Goal: Task Accomplishment & Management: Manage account settings

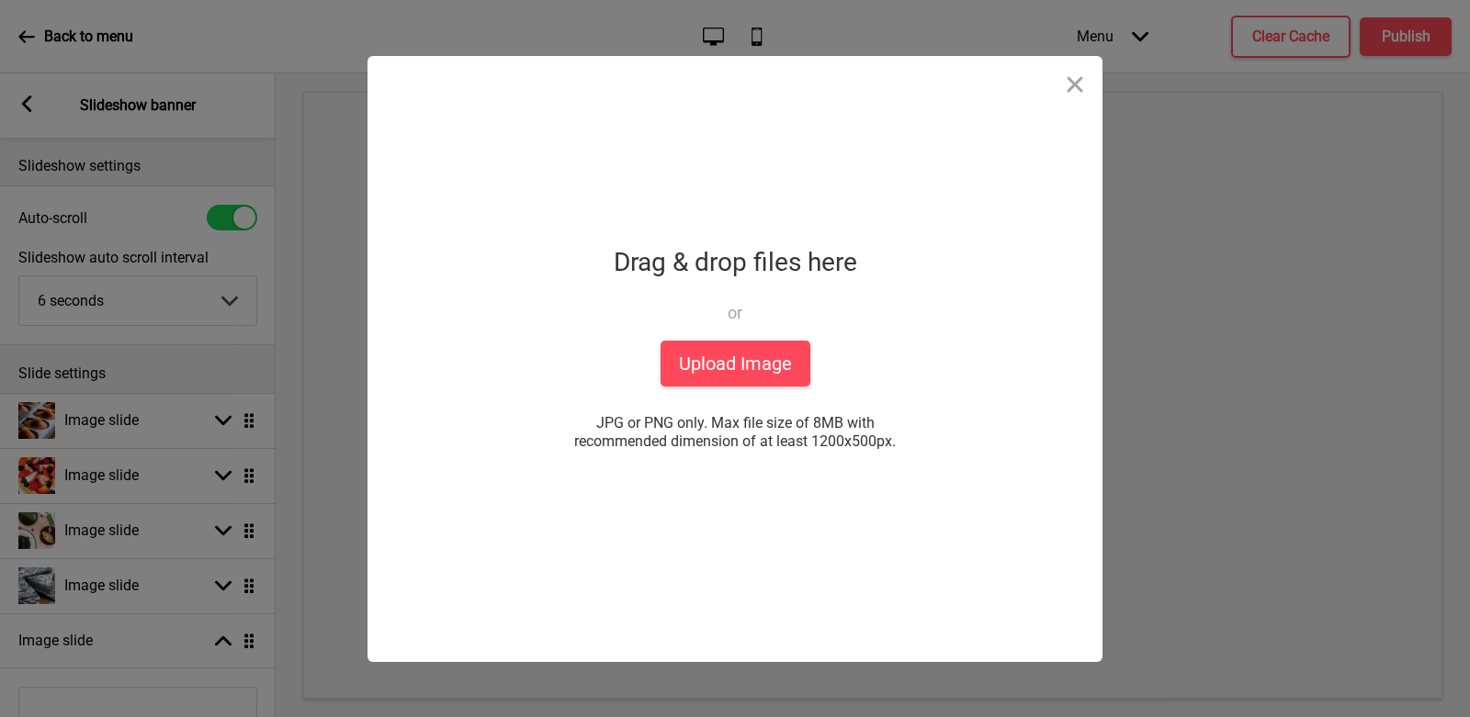
select select "6000"
select select "right"
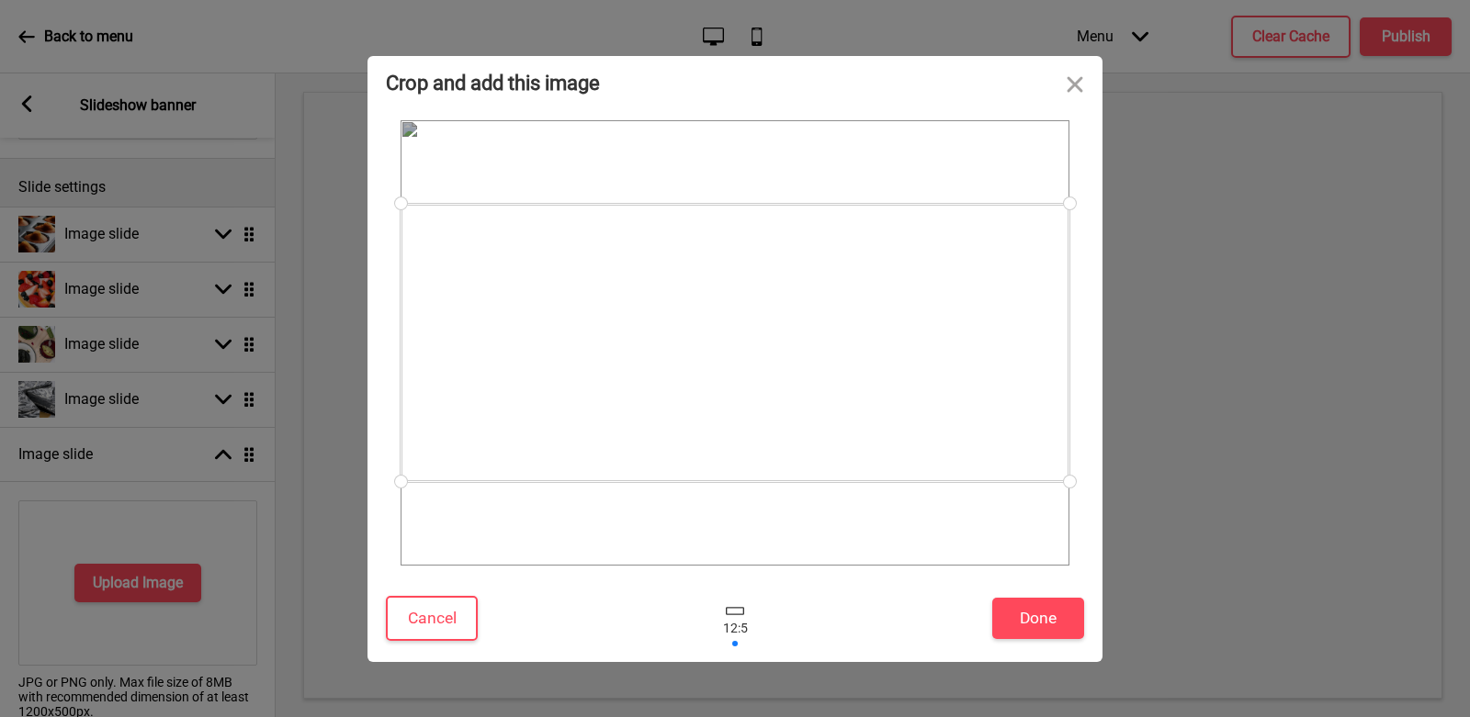
drag, startPoint x: 813, startPoint y: 429, endPoint x: 839, endPoint y: 322, distance: 109.6
click at [839, 324] on div at bounding box center [735, 343] width 669 height 278
drag, startPoint x: 839, startPoint y: 322, endPoint x: 884, endPoint y: 512, distance: 194.5
click at [884, 512] on div at bounding box center [735, 427] width 669 height 278
click at [1058, 625] on button "Done" at bounding box center [1038, 618] width 92 height 41
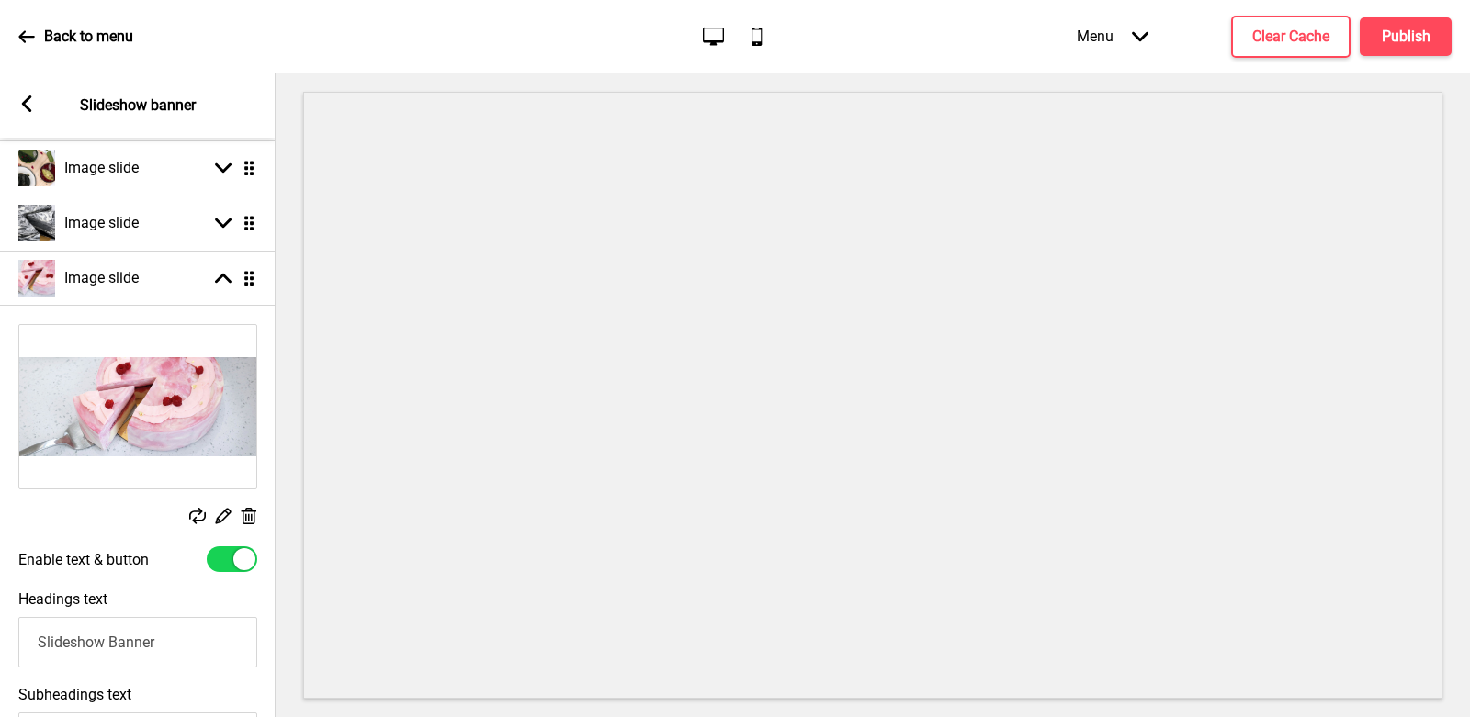
scroll to position [379, 0]
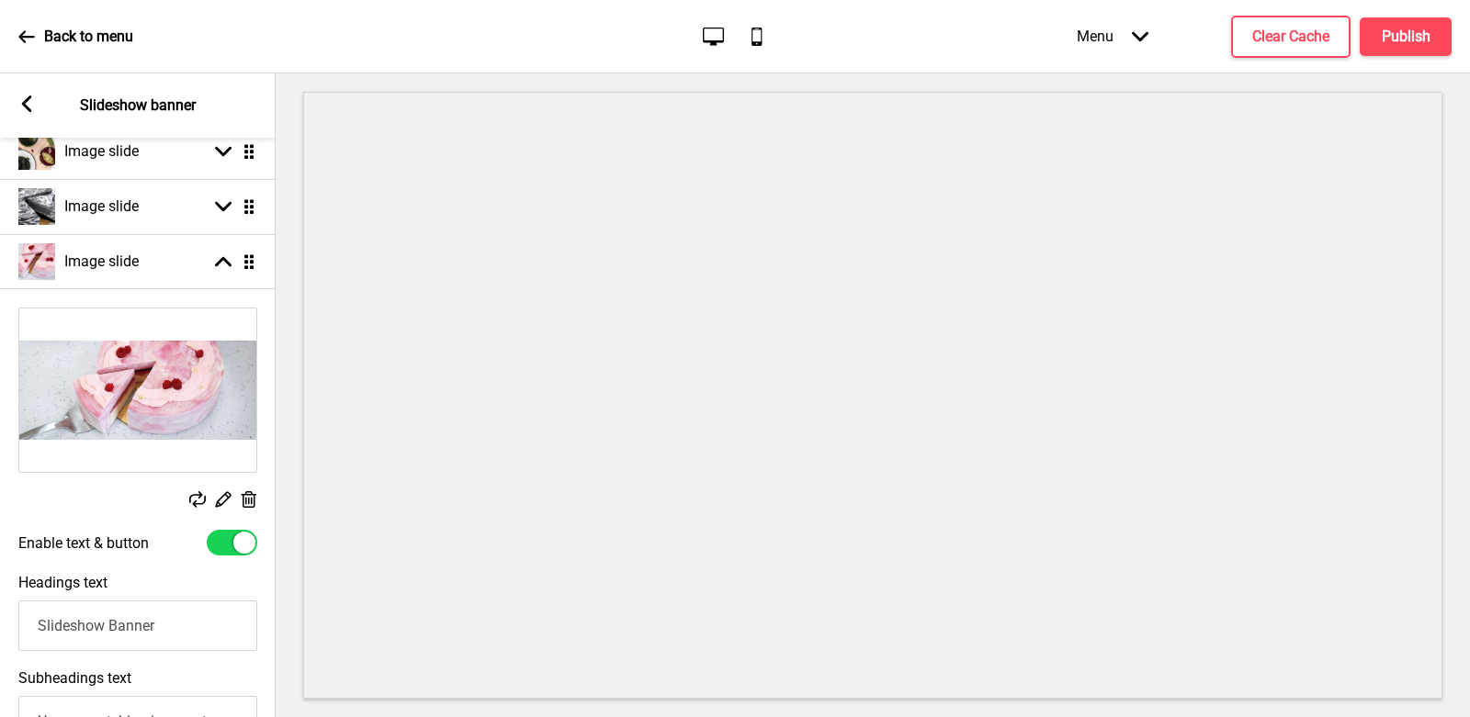
click at [223, 531] on div at bounding box center [232, 543] width 51 height 26
checkbox input "false"
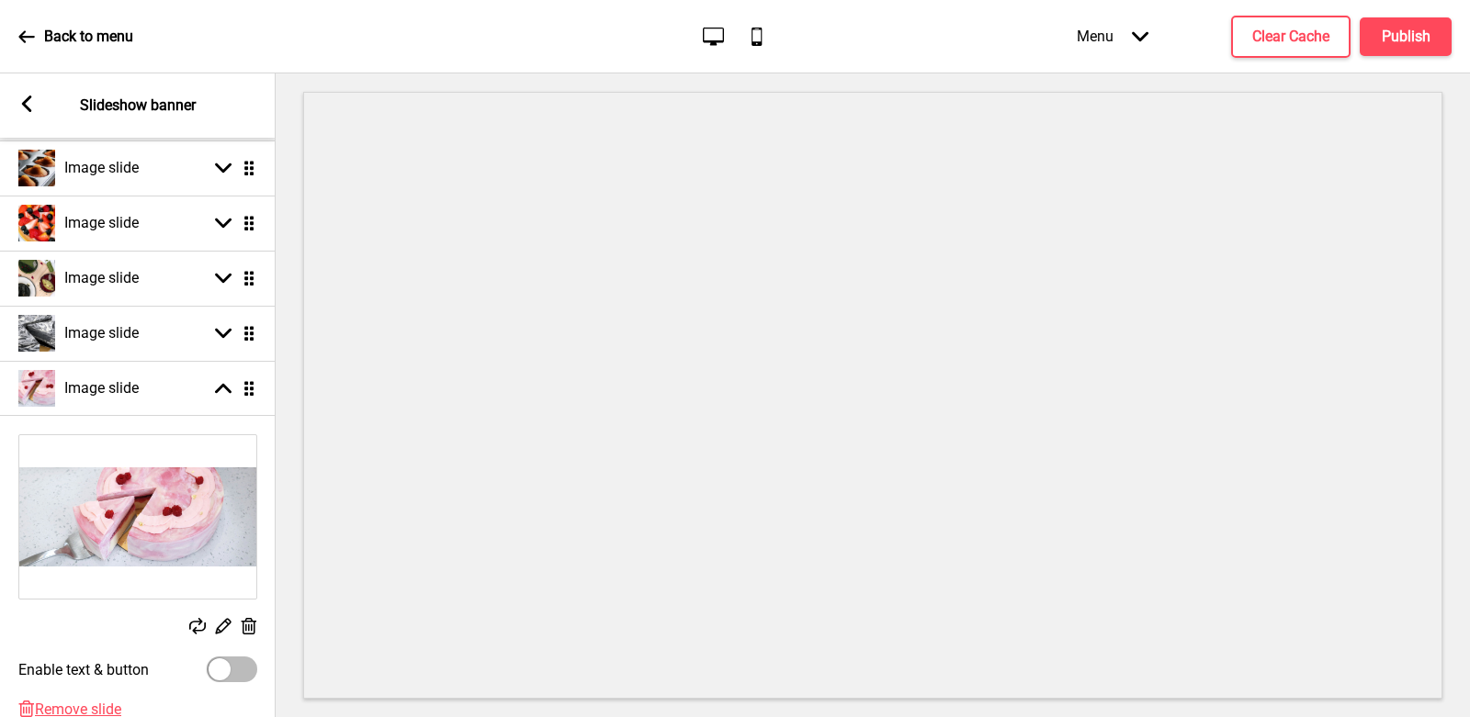
scroll to position [396, 0]
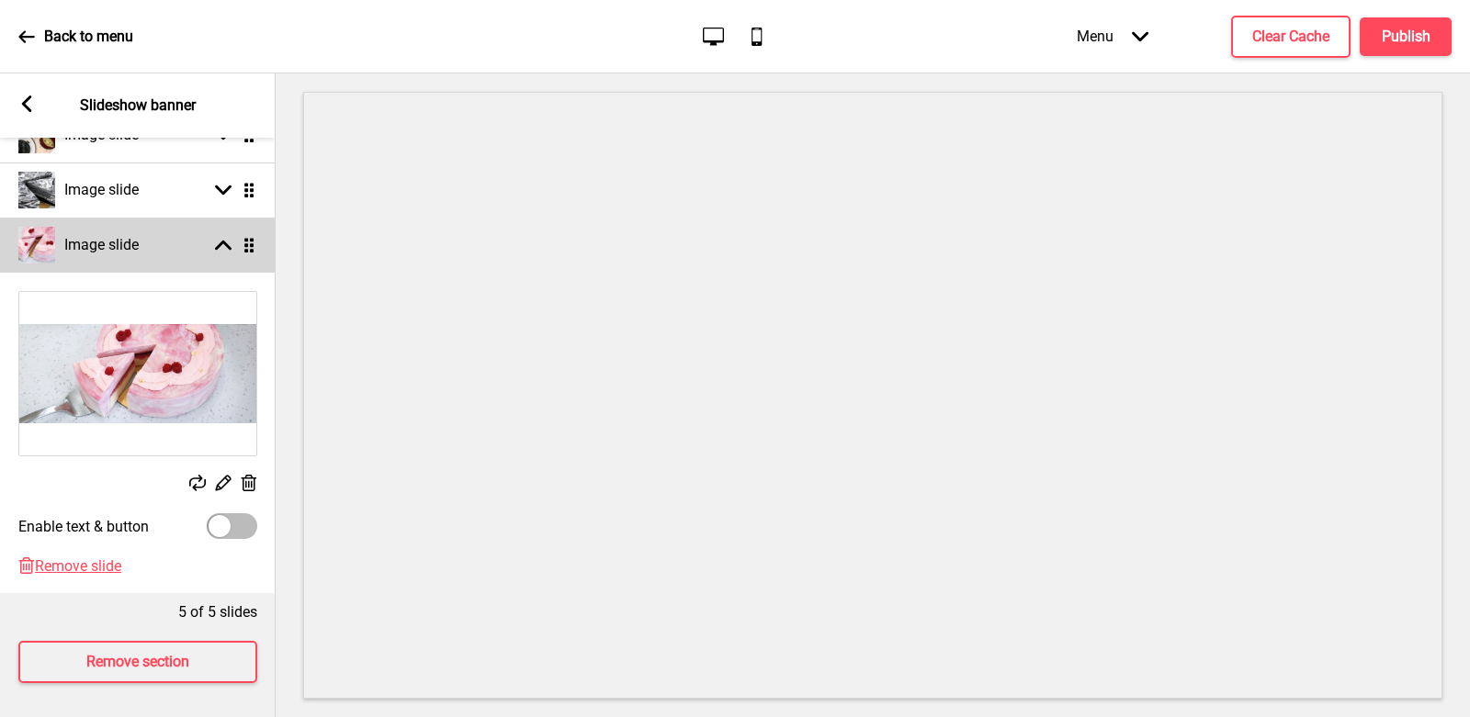
click at [208, 242] on div "Arrow up Drag" at bounding box center [231, 245] width 51 height 17
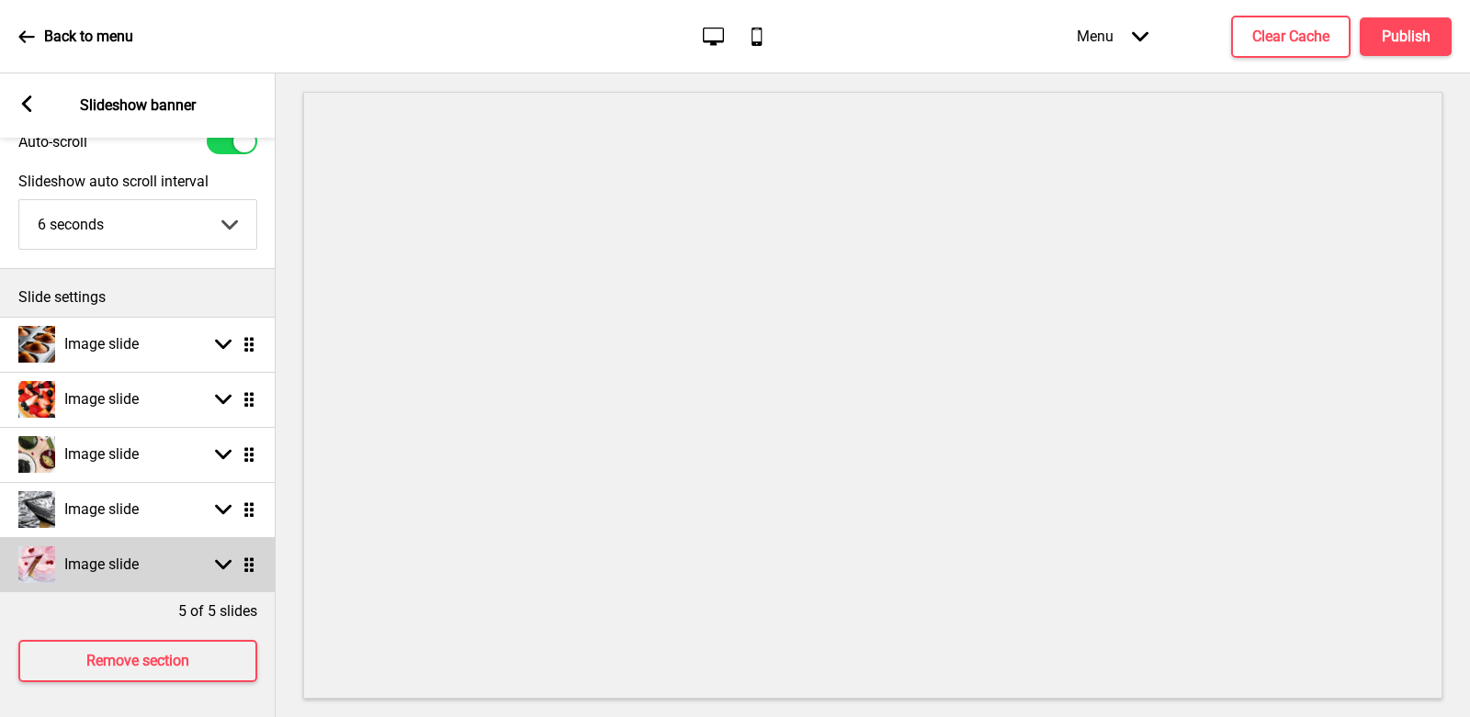
scroll to position [76, 0]
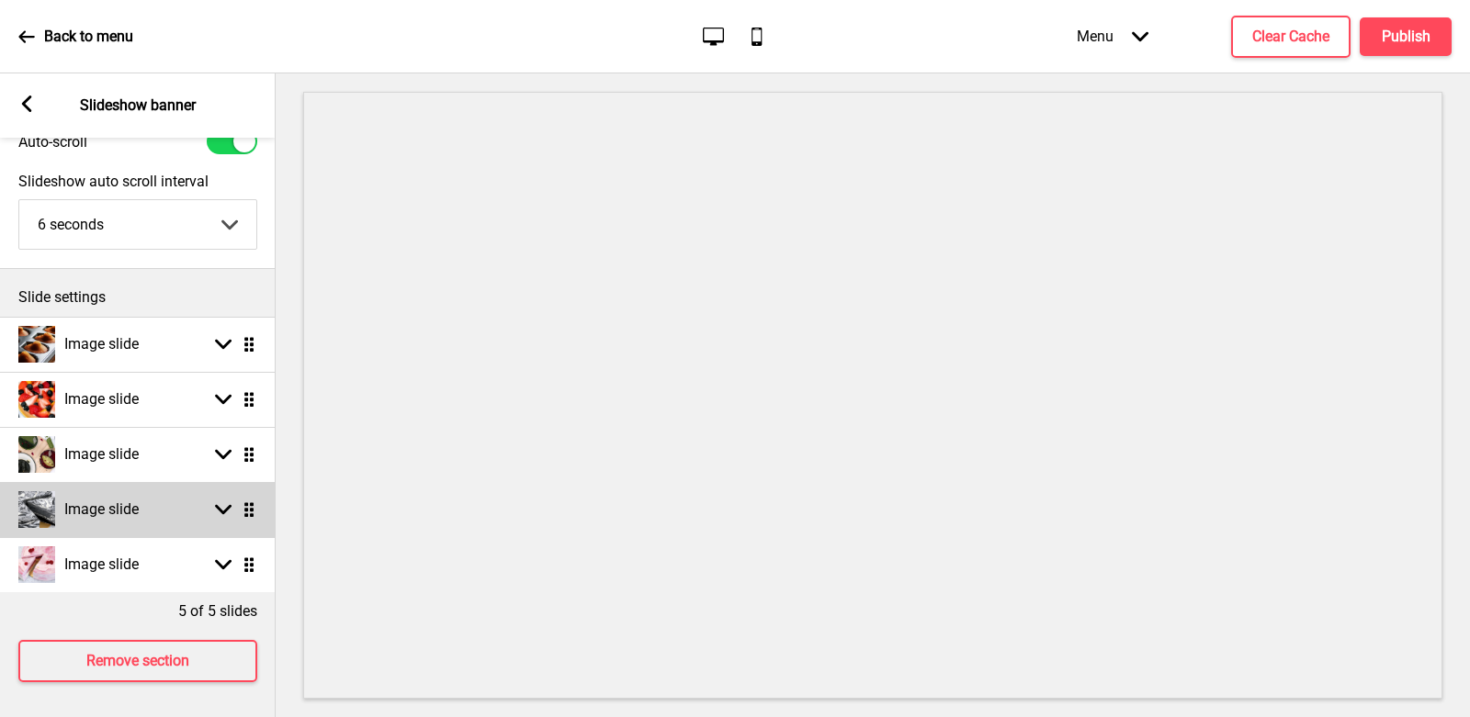
click at [228, 510] on rect at bounding box center [223, 510] width 17 height 17
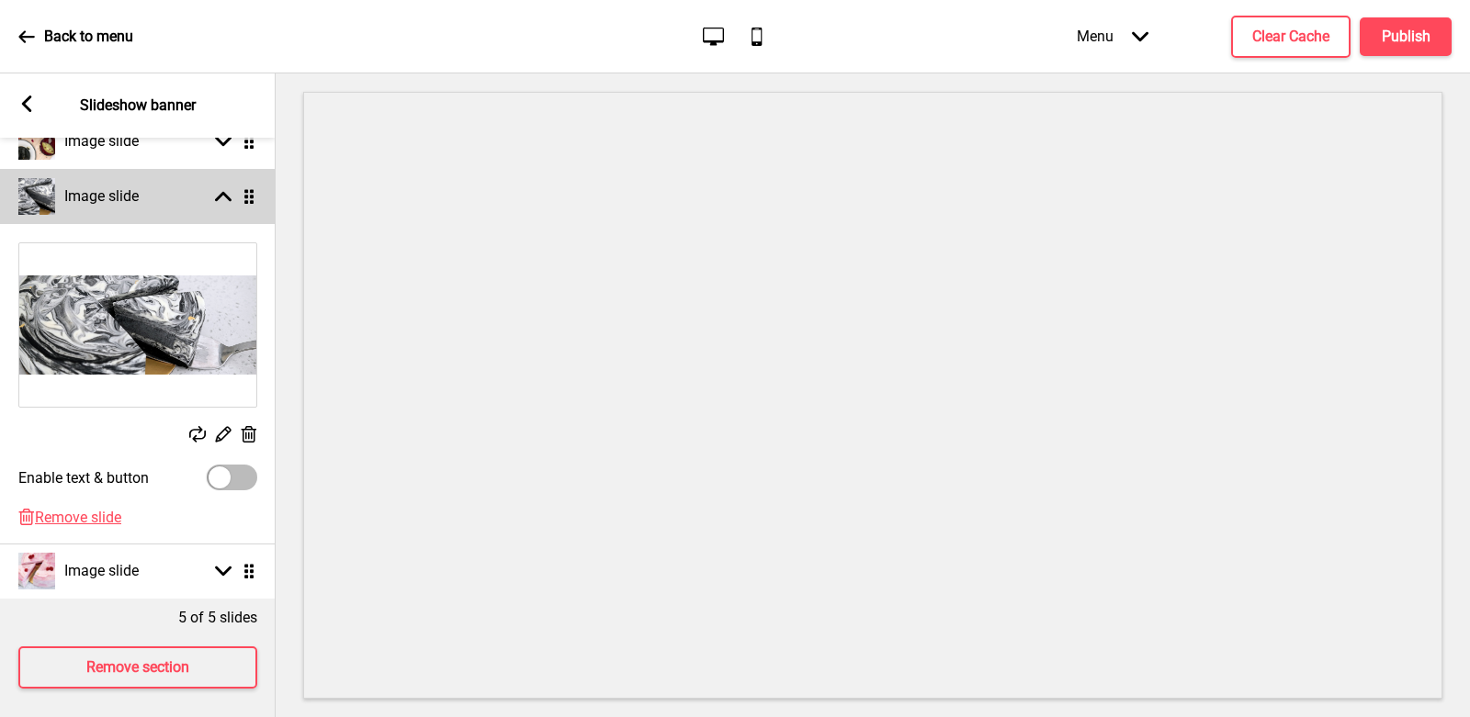
scroll to position [396, 0]
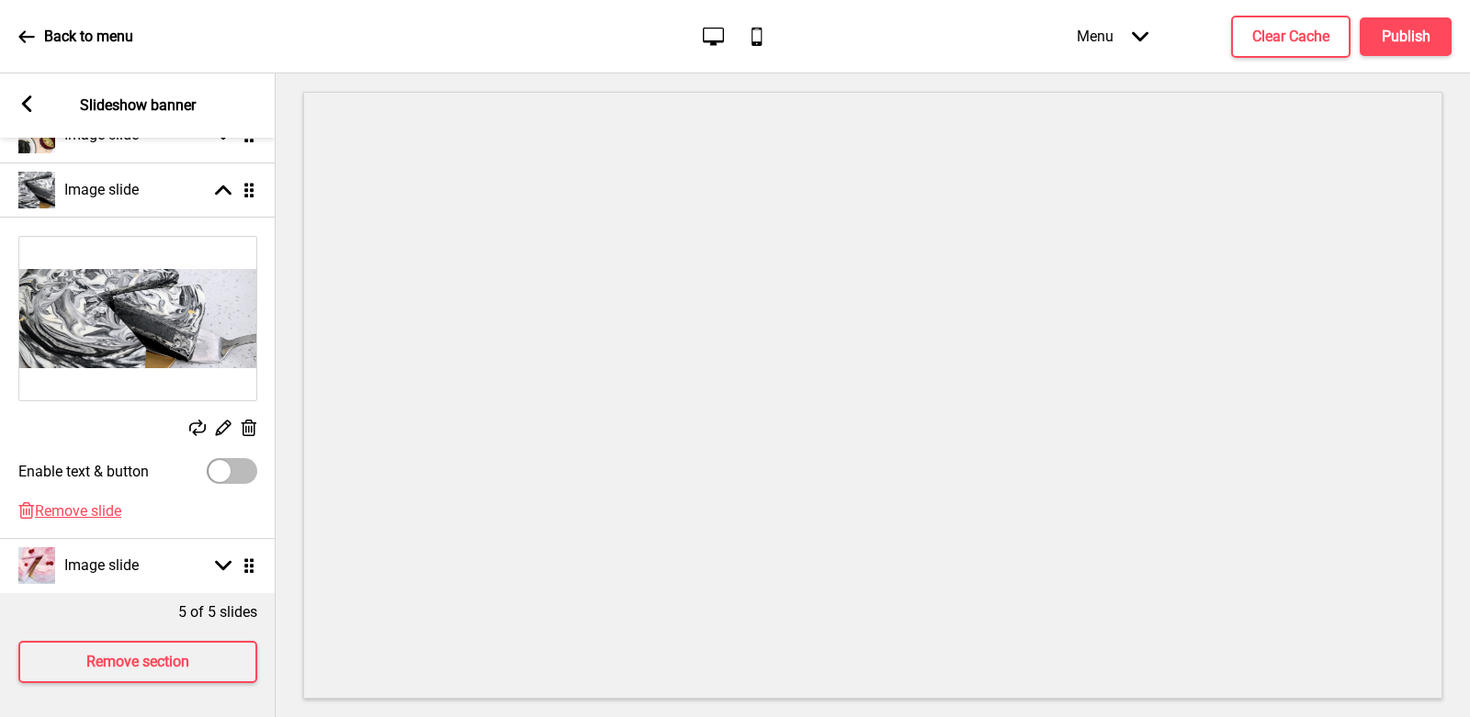
click at [159, 330] on img at bounding box center [137, 319] width 237 height 164
click at [193, 432] on icon at bounding box center [197, 428] width 17 height 17
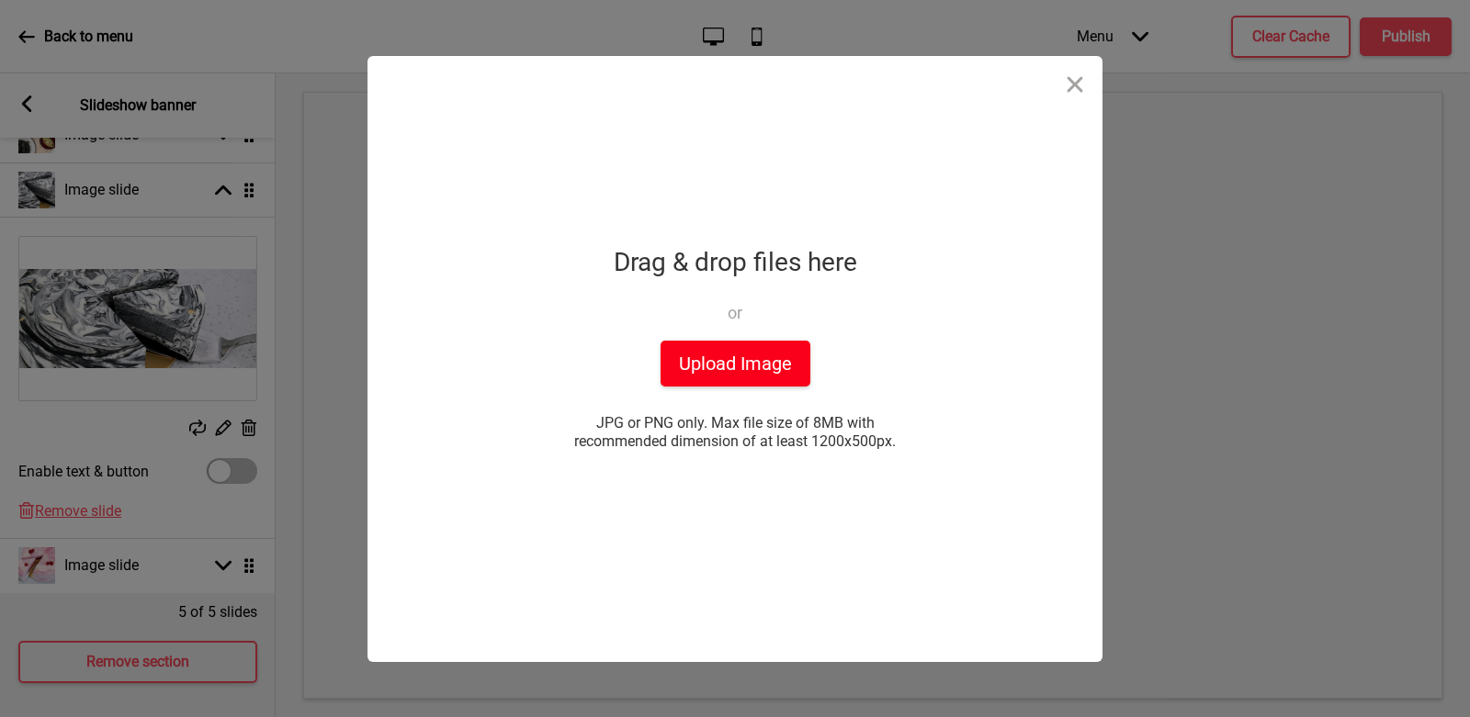
click at [714, 349] on button "Upload Image" at bounding box center [736, 364] width 150 height 46
click at [1067, 85] on button "Close" at bounding box center [1074, 83] width 55 height 55
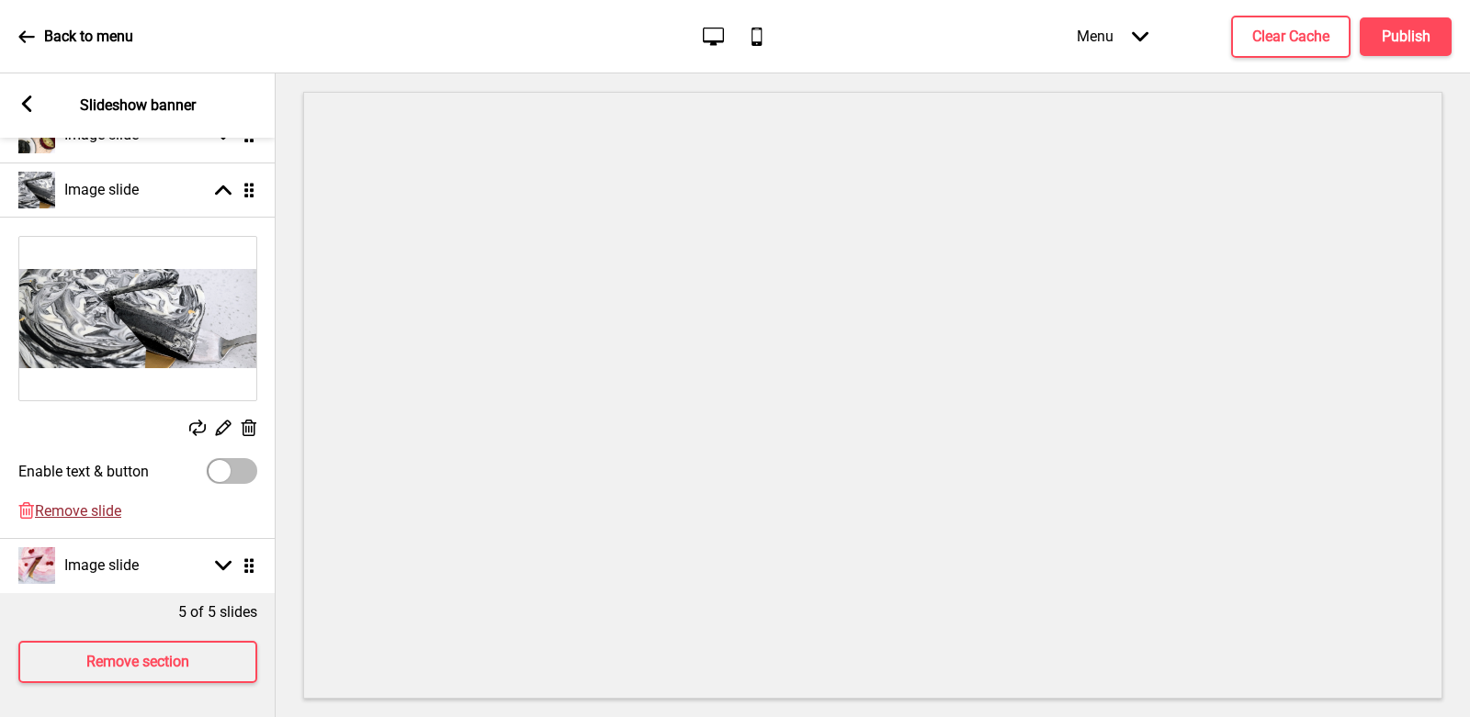
click at [101, 515] on span "Remove slide" at bounding box center [78, 511] width 86 height 17
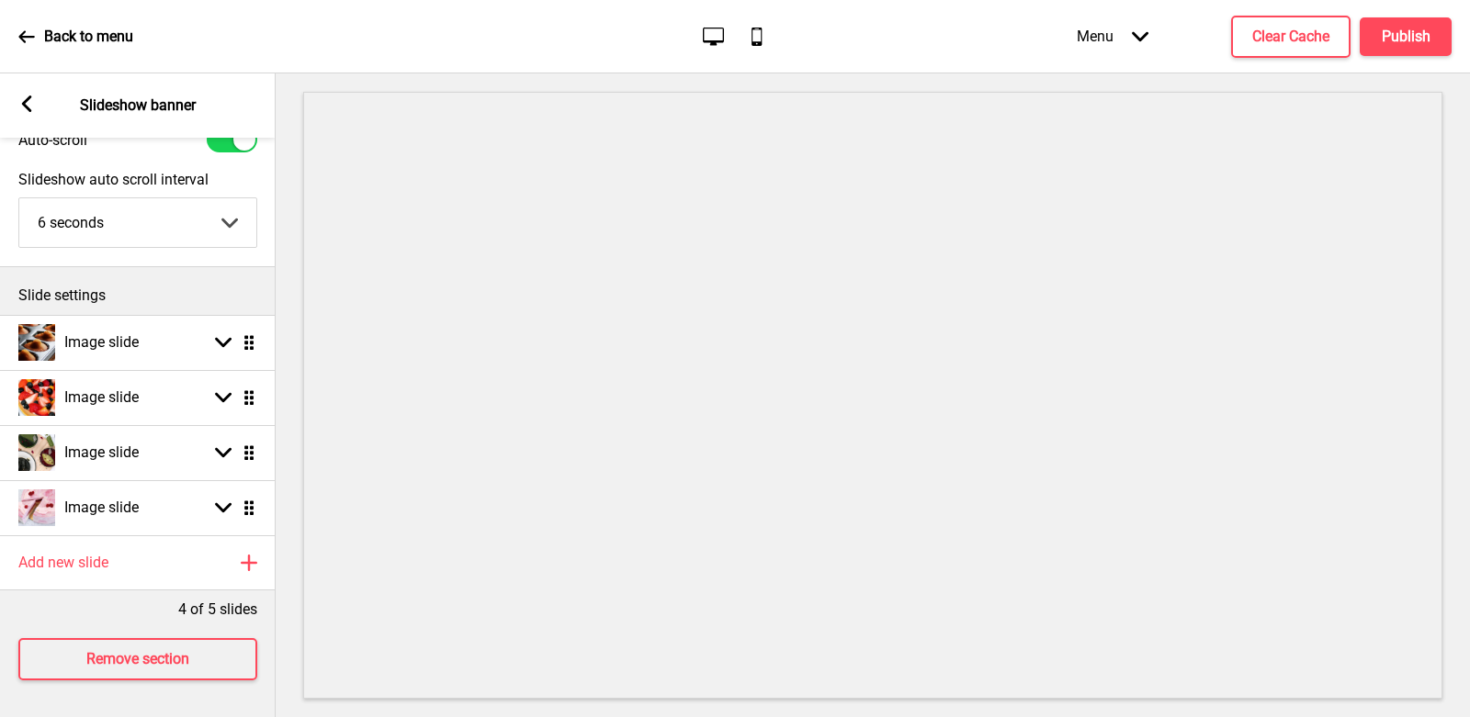
scroll to position [76, 0]
click at [1402, 36] on h4 "Publish" at bounding box center [1406, 37] width 49 height 20
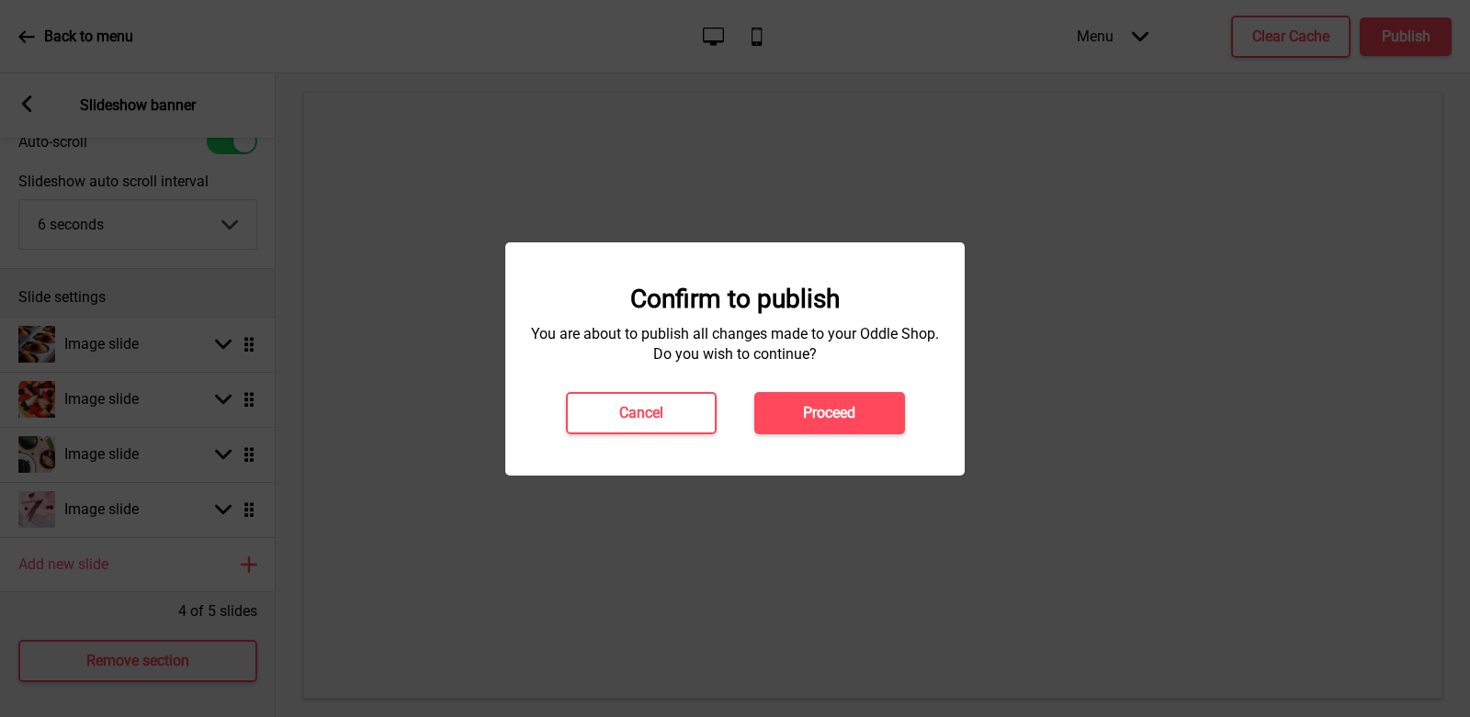
click at [796, 434] on div "Confirm to publish You are about to publish all changes made to your Oddle Shop…" at bounding box center [734, 359] width 459 height 233
click at [793, 421] on button "Proceed" at bounding box center [829, 413] width 151 height 42
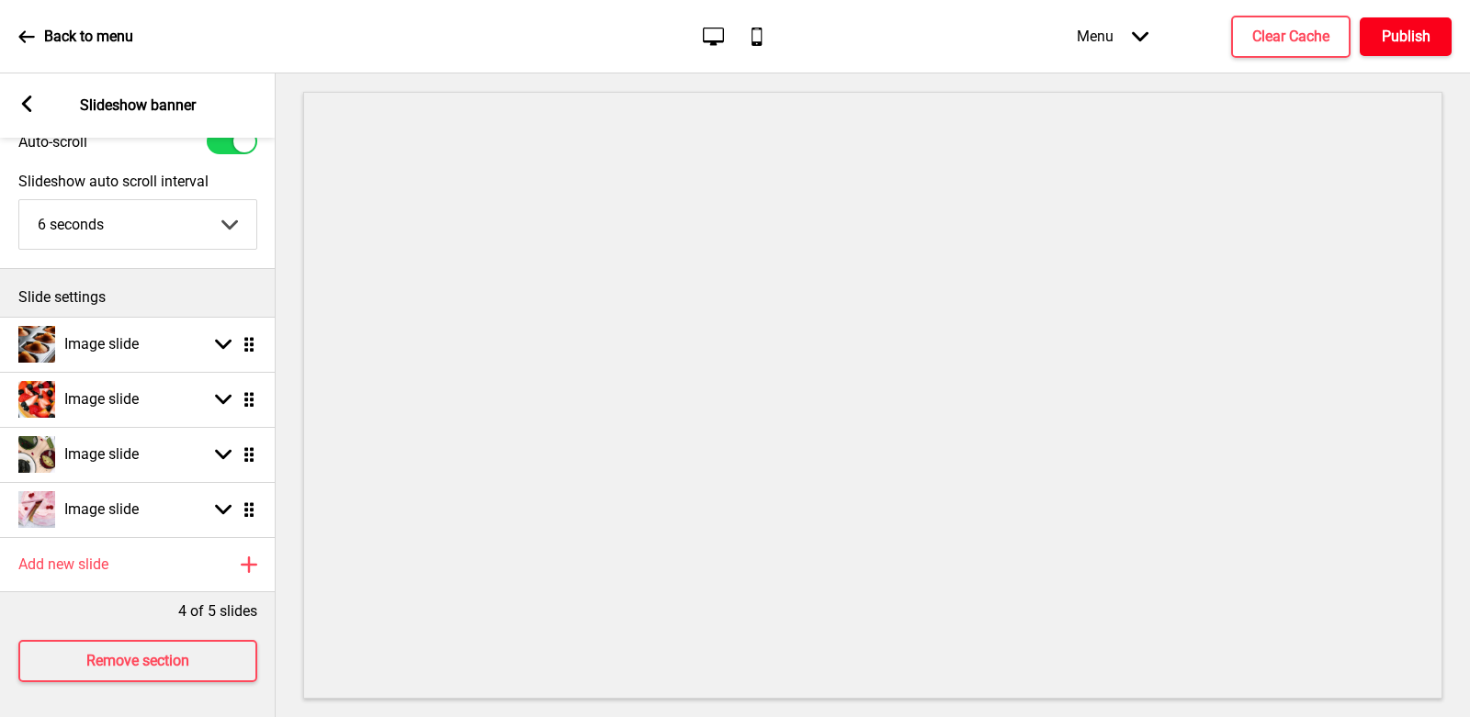
scroll to position [0, 0]
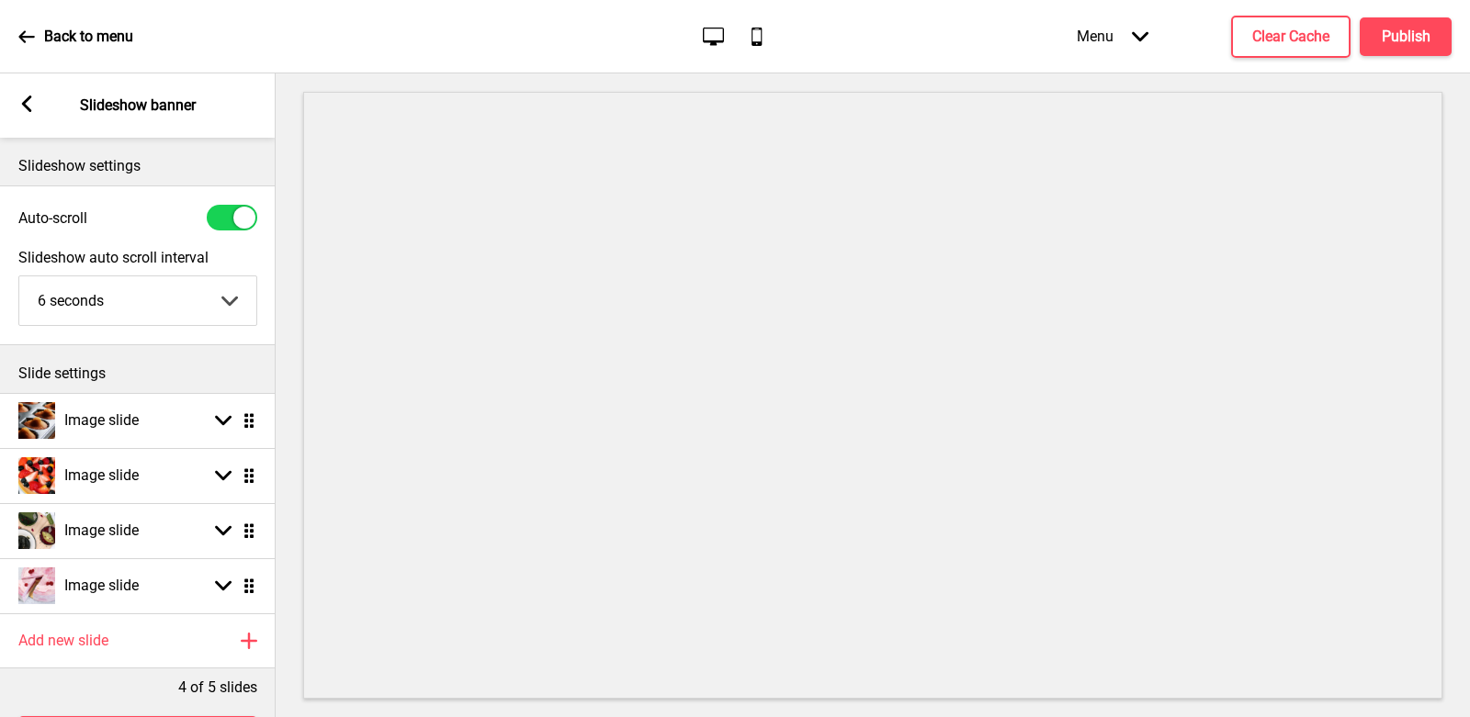
click at [16, 111] on div "Arrow left Slideshow banner" at bounding box center [138, 105] width 276 height 64
click at [14, 36] on div "Back to menu Desktop Mobile Menu Arrow down Product Page Store Information Chec…" at bounding box center [735, 36] width 1470 height 73
click at [62, 36] on p "Back to menu" at bounding box center [88, 37] width 89 height 20
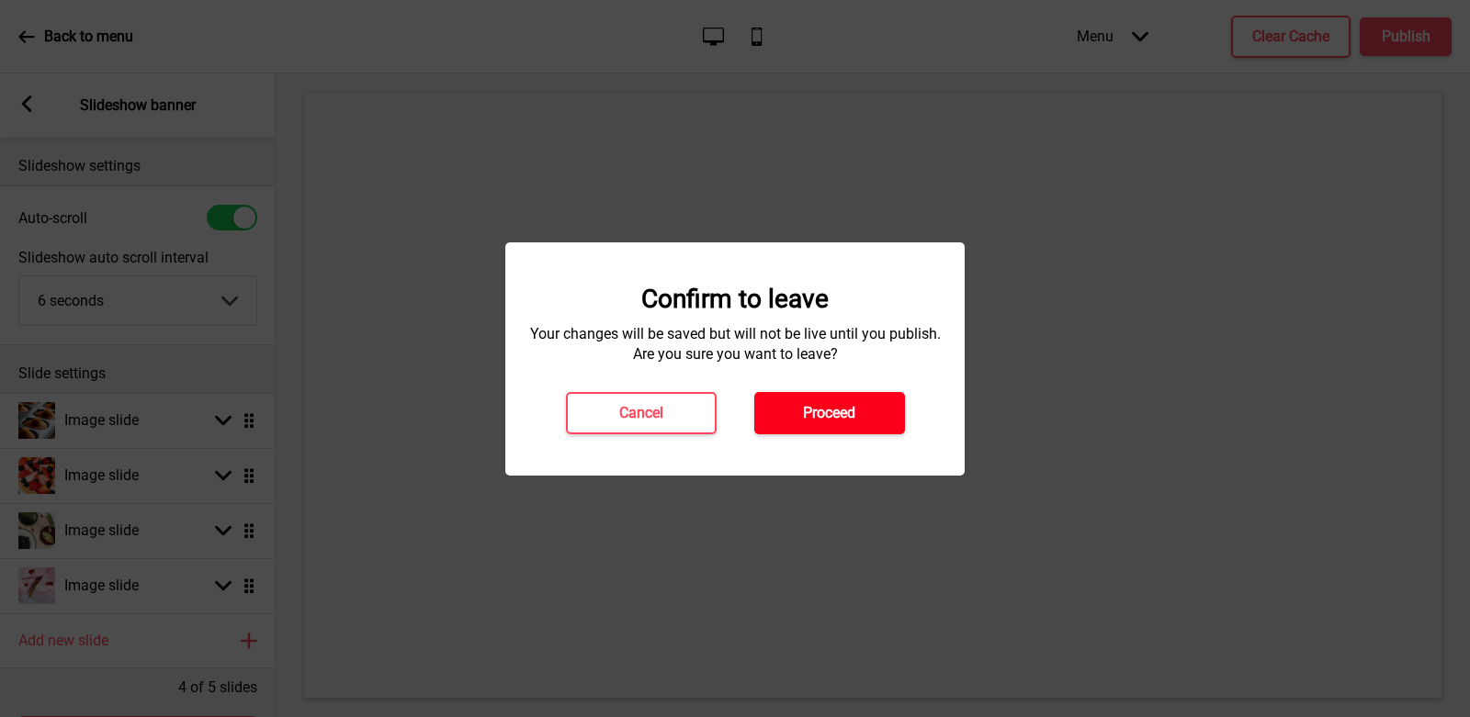
click at [824, 421] on h4 "Proceed" at bounding box center [829, 413] width 52 height 20
